Goal: Information Seeking & Learning: Learn about a topic

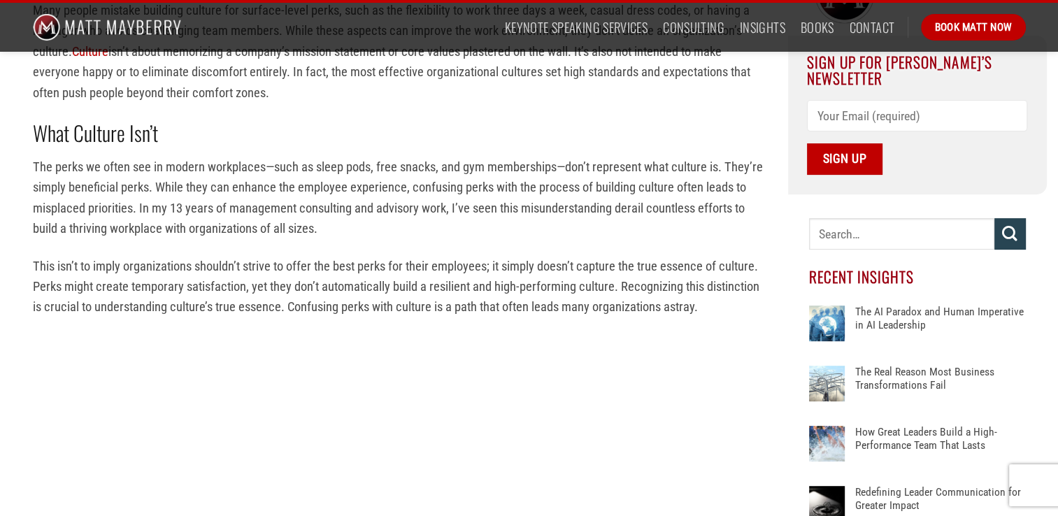
scroll to position [490, 0]
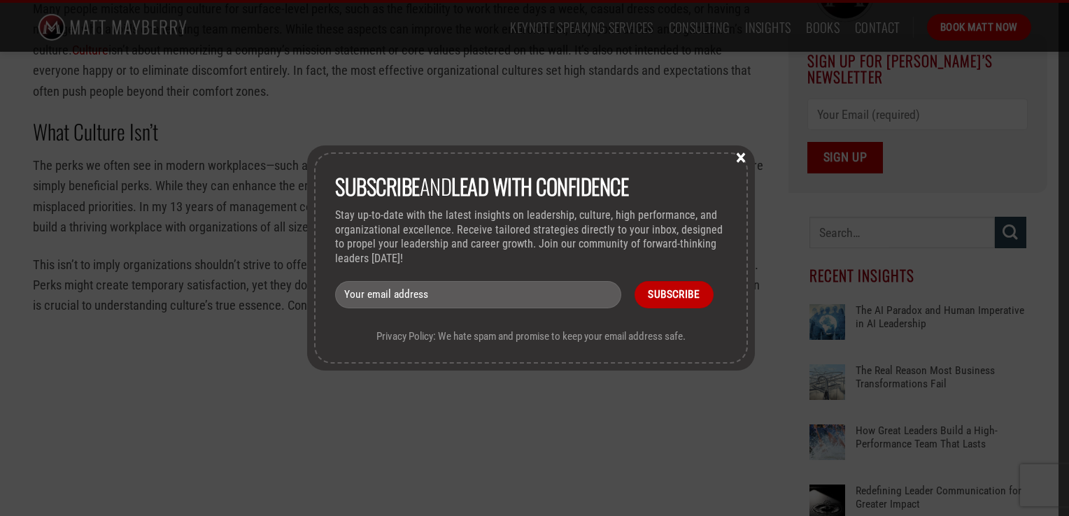
click at [747, 155] on button "×" at bounding box center [740, 156] width 21 height 13
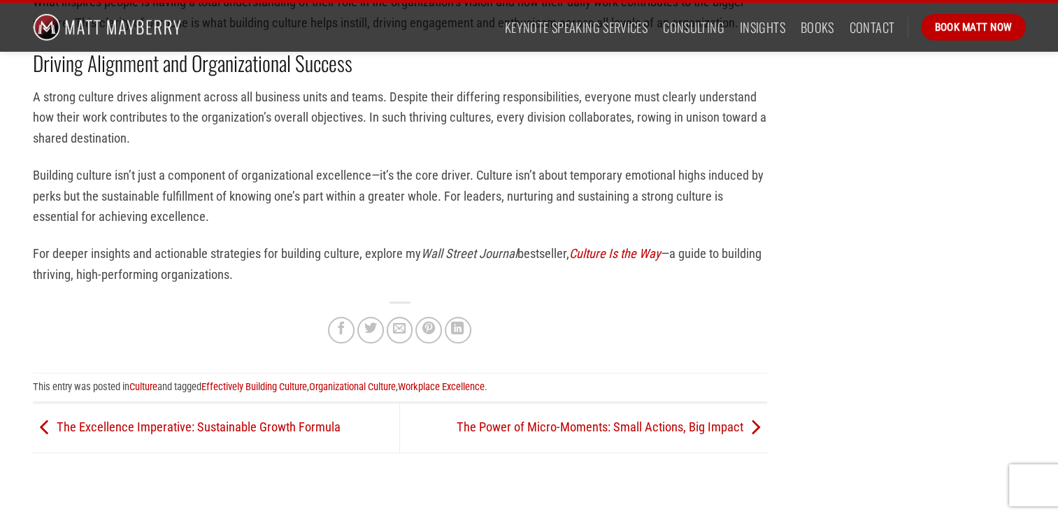
scroll to position [1539, 0]
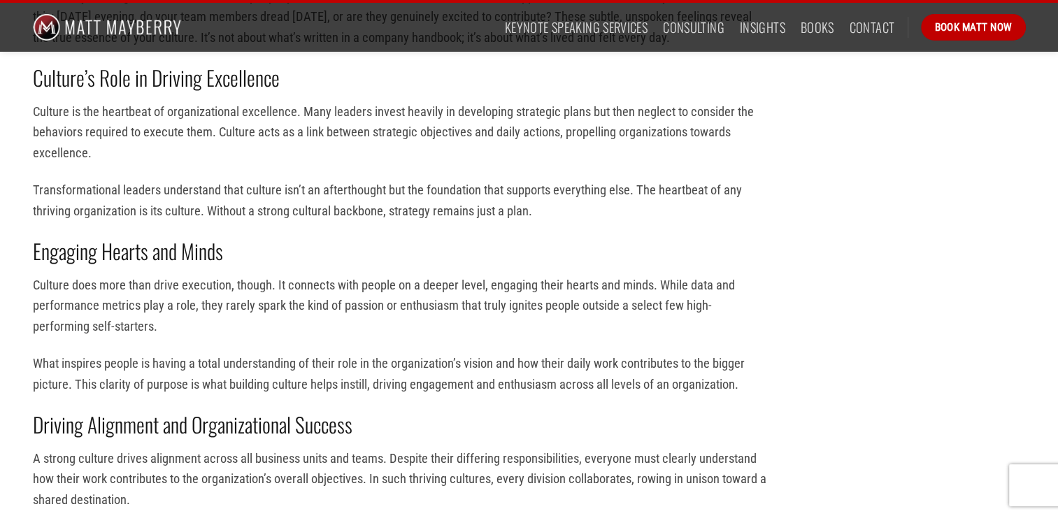
scroll to position [1259, 0]
